Goal: Task Accomplishment & Management: Manage account settings

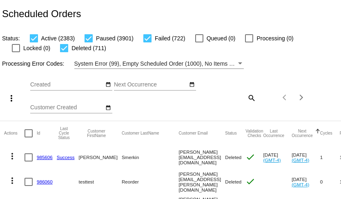
click at [252, 97] on mat-icon "search" at bounding box center [251, 98] width 10 height 13
click at [241, 98] on input "Search" at bounding box center [228, 96] width 56 height 7
paste input "ritatgeorge@gmail.com"
type input "ritatgeorge@gmail.com"
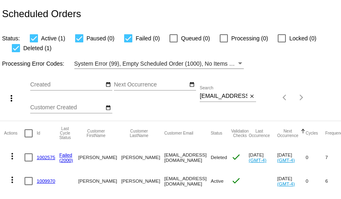
click at [219, 99] on input "ritatgeorge@gmail.com" at bounding box center [224, 96] width 48 height 7
paste input "mypetsteacher"
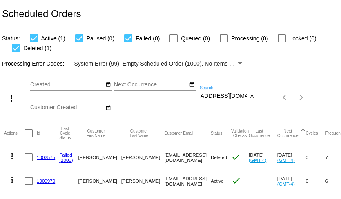
type input "[EMAIL_ADDRESS][DOMAIN_NAME]"
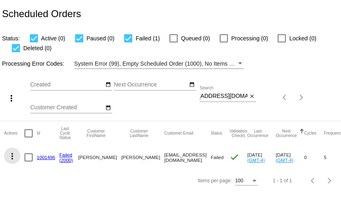
click at [11, 155] on mat-icon "more_vert" at bounding box center [12, 157] width 10 height 10
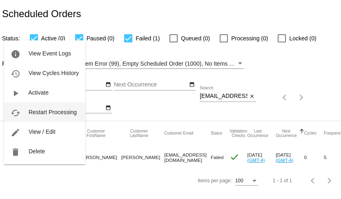
click at [40, 111] on span "Restart Processing" at bounding box center [53, 112] width 48 height 7
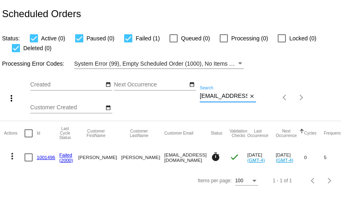
click at [213, 99] on input "[EMAIL_ADDRESS][DOMAIN_NAME]" at bounding box center [224, 96] width 48 height 7
type input "[EMAIL_ADDRESS][DOMAIN_NAME]"
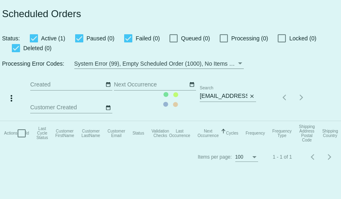
click at [217, 121] on mat-table "Actions Id Last Cycle Status Customer FirstName Customer LastName Customer Emai…" at bounding box center [178, 133] width 356 height 25
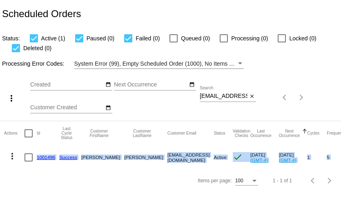
click at [217, 99] on input "[EMAIL_ADDRESS][DOMAIN_NAME]" at bounding box center [224, 96] width 48 height 7
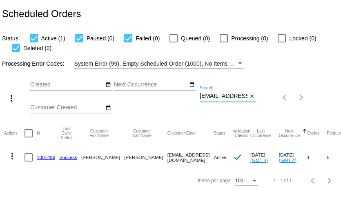
click at [217, 99] on input "[EMAIL_ADDRESS][DOMAIN_NAME]" at bounding box center [224, 96] width 48 height 7
paste input "barbarawinckl"
type input "[EMAIL_ADDRESS][DOMAIN_NAME]"
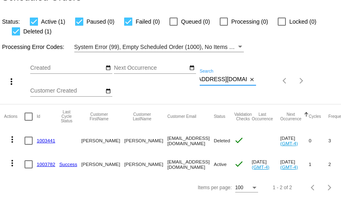
scroll to position [0, 0]
